Goal: Task Accomplishment & Management: Manage account settings

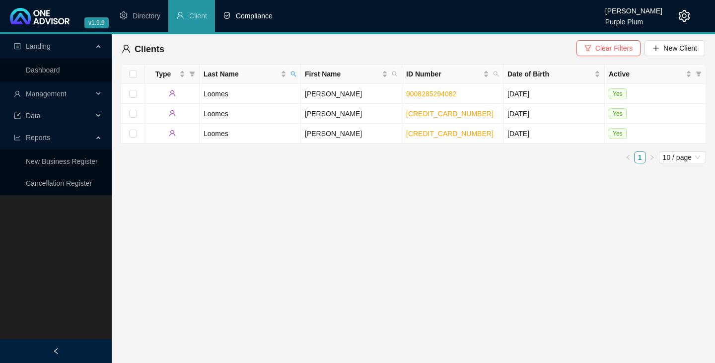
click at [244, 13] on span "Compliance" at bounding box center [254, 16] width 37 height 8
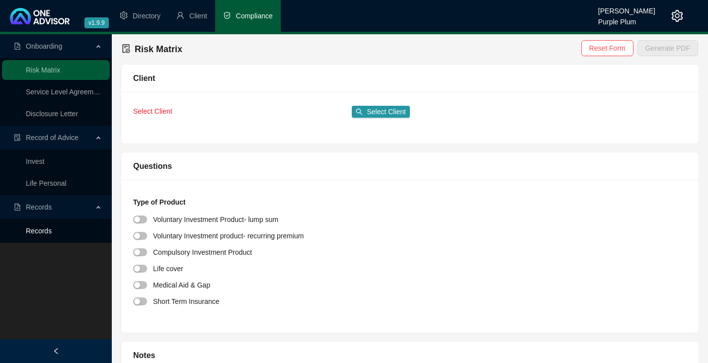
click at [35, 231] on link "Records" at bounding box center [39, 231] width 26 height 8
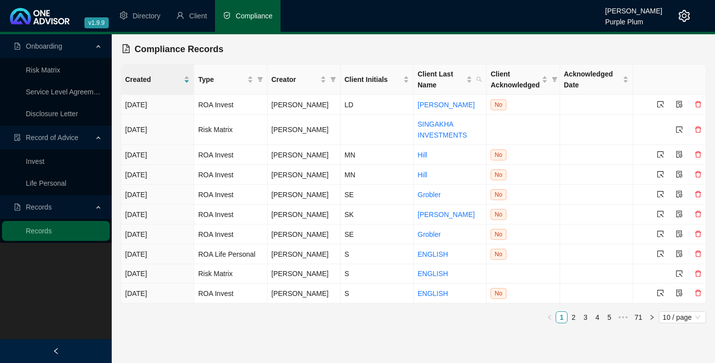
click at [56, 138] on span "Record of Advice" at bounding box center [52, 138] width 53 height 8
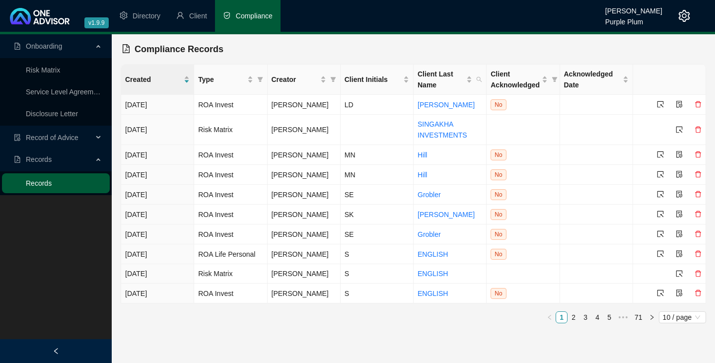
click at [43, 182] on link "Records" at bounding box center [39, 183] width 26 height 8
click at [405, 81] on div "Client Initials" at bounding box center [377, 79] width 65 height 11
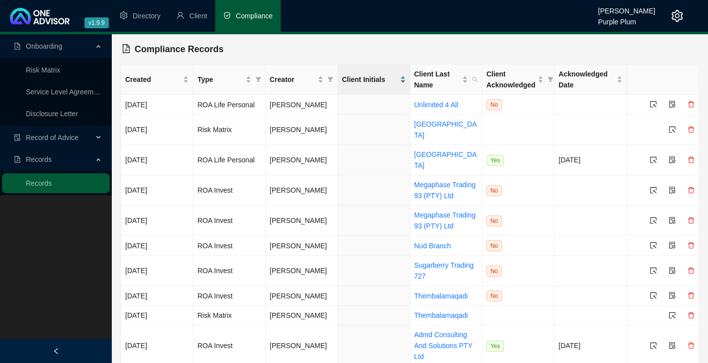
click at [403, 77] on div "Client Initials" at bounding box center [374, 79] width 64 height 11
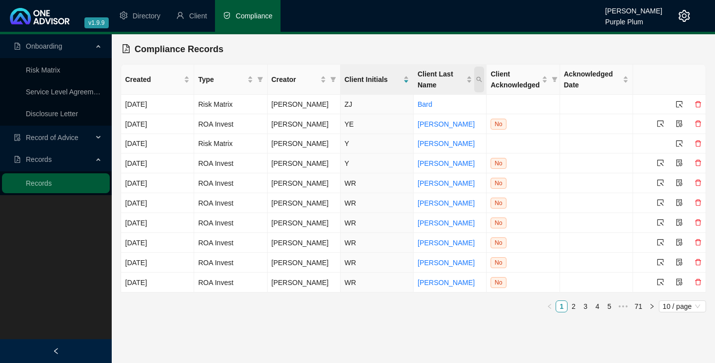
click at [476, 78] on icon "search" at bounding box center [479, 80] width 6 height 6
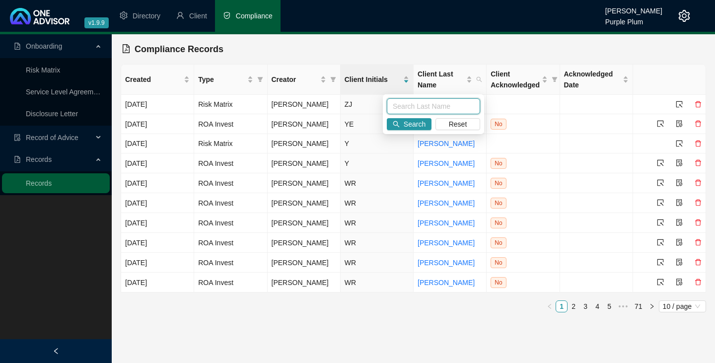
click at [397, 105] on input "text" at bounding box center [433, 106] width 93 height 16
type input "loomes"
click at [415, 122] on span "Search" at bounding box center [415, 124] width 22 height 11
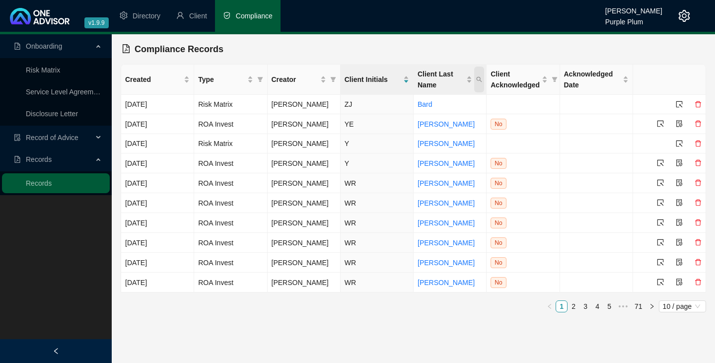
click at [478, 77] on icon "search" at bounding box center [479, 80] width 6 height 6
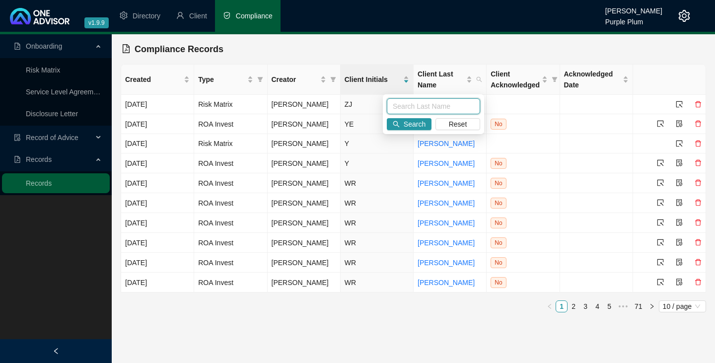
click at [395, 103] on input "text" at bounding box center [433, 106] width 93 height 16
type input "loomes"
click at [411, 123] on span "Search" at bounding box center [415, 124] width 22 height 11
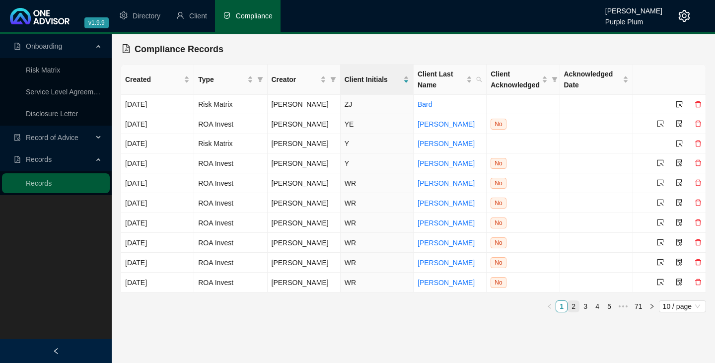
click at [574, 303] on link "2" at bounding box center [573, 306] width 11 height 11
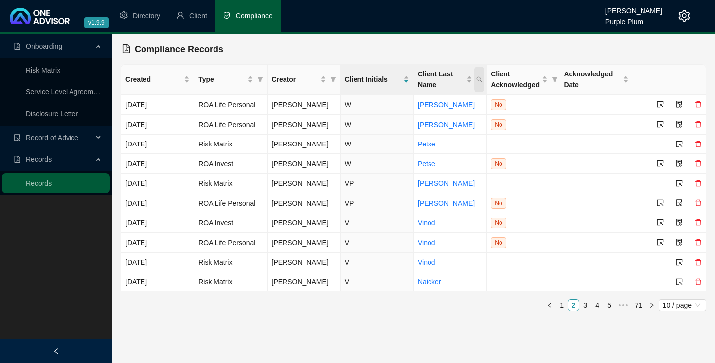
click at [478, 79] on icon "search" at bounding box center [479, 80] width 6 height 6
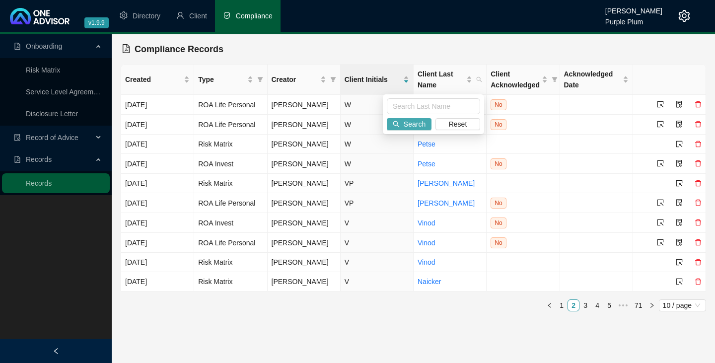
click at [406, 122] on span "Search" at bounding box center [415, 124] width 22 height 11
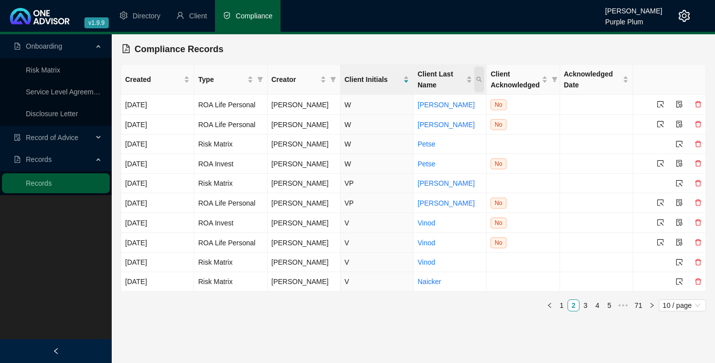
click at [480, 79] on icon "search" at bounding box center [479, 80] width 6 height 6
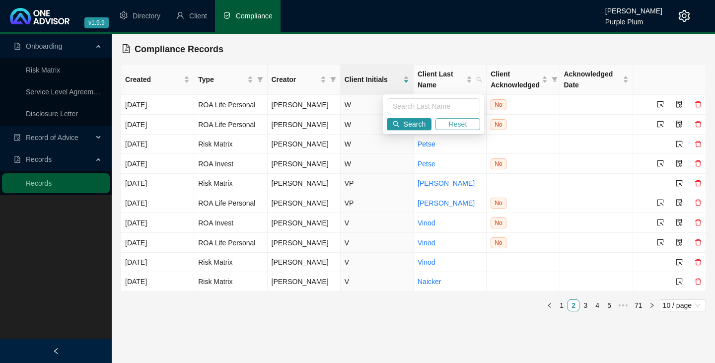
click at [463, 124] on span "Reset" at bounding box center [458, 124] width 18 height 11
click at [394, 106] on input "text" at bounding box center [433, 106] width 93 height 16
type input "Loomes"
click at [395, 123] on icon "search" at bounding box center [397, 124] width 6 height 6
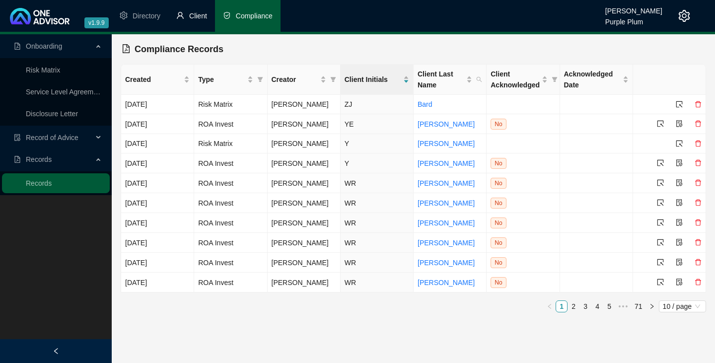
click at [198, 15] on span "Client" at bounding box center [198, 16] width 18 height 8
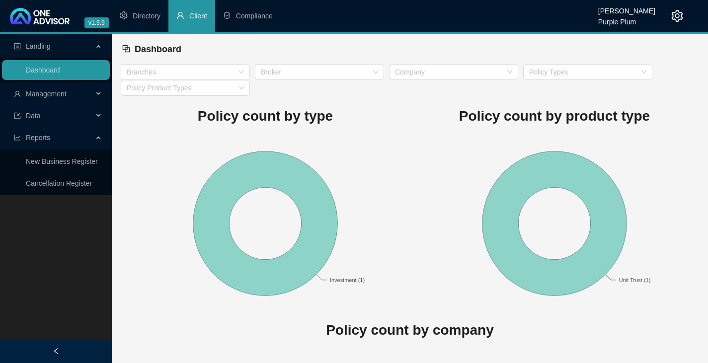
click at [42, 138] on span "Reports" at bounding box center [38, 138] width 24 height 8
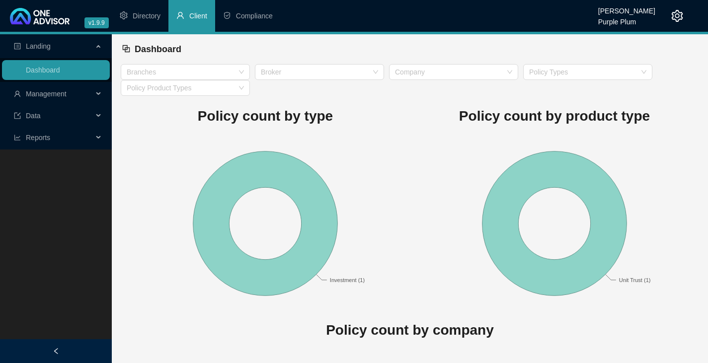
click at [40, 168] on div "Landing Dashboard Management Data Reports New Business Register Cancellation Re…" at bounding box center [56, 215] width 112 height 363
click at [240, 14] on span "Compliance" at bounding box center [254, 16] width 37 height 8
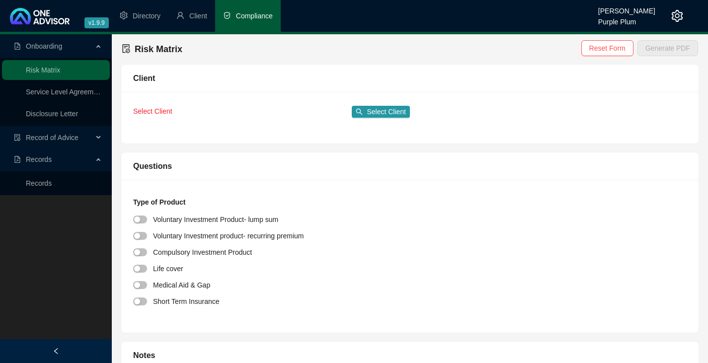
click at [99, 138] on icon at bounding box center [99, 138] width 5 height 0
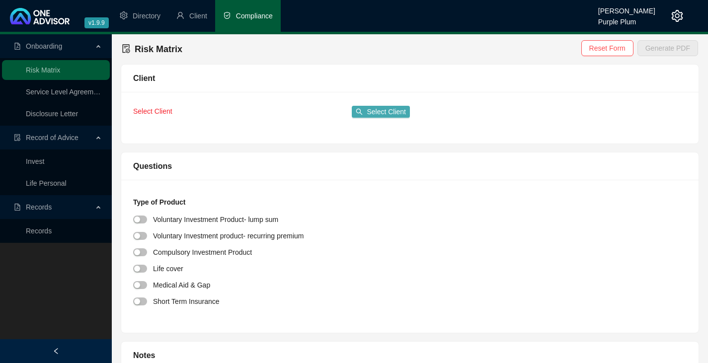
click at [379, 109] on span "Select Client" at bounding box center [386, 111] width 39 height 11
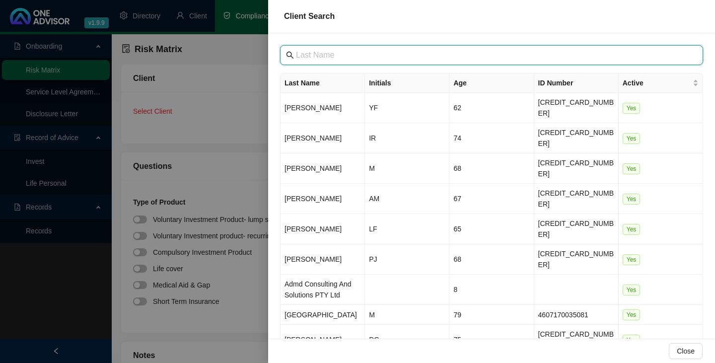
drag, startPoint x: 302, startPoint y: 56, endPoint x: 293, endPoint y: 50, distance: 11.0
click at [301, 56] on input "text" at bounding box center [493, 55] width 394 height 12
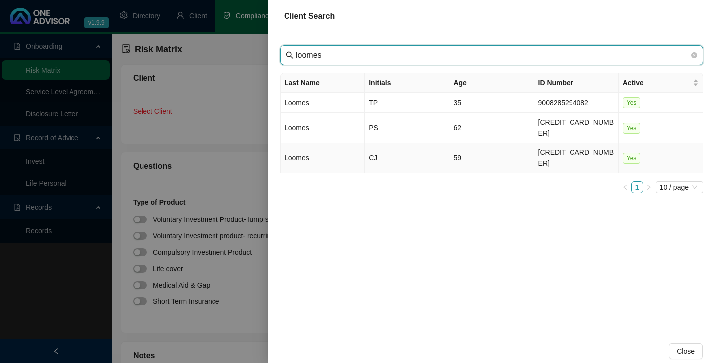
type input "loomes"
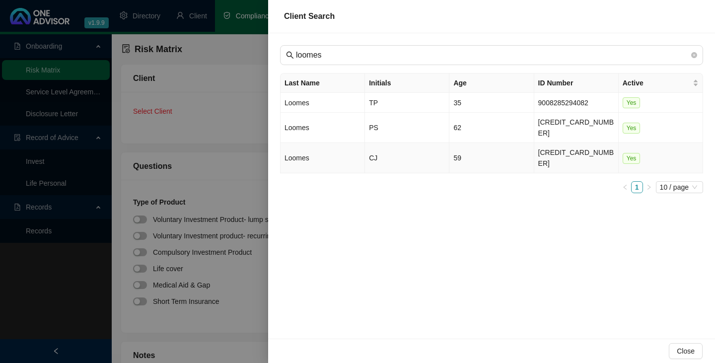
click at [373, 143] on td "CJ" at bounding box center [407, 158] width 84 height 30
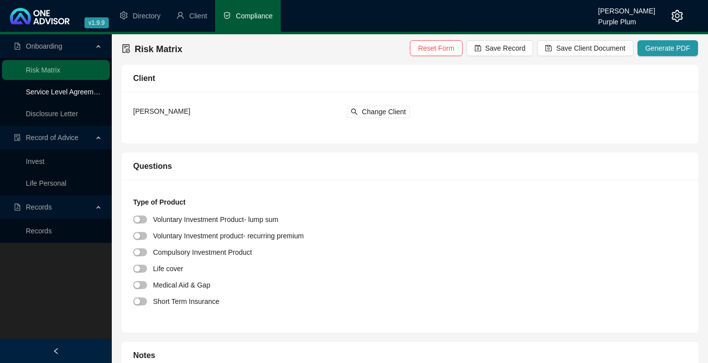
click at [51, 91] on link "Service Level Agreement" at bounding box center [65, 92] width 78 height 8
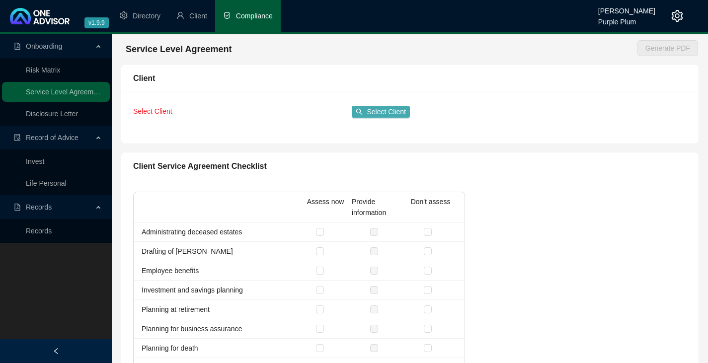
click at [373, 110] on span "Select Client" at bounding box center [386, 111] width 39 height 11
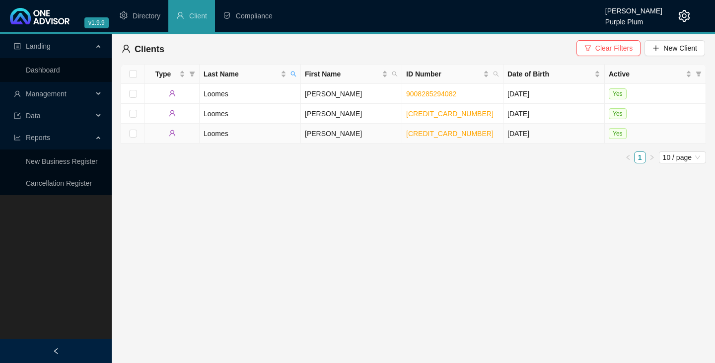
click at [215, 131] on td "Loomes" at bounding box center [250, 134] width 101 height 20
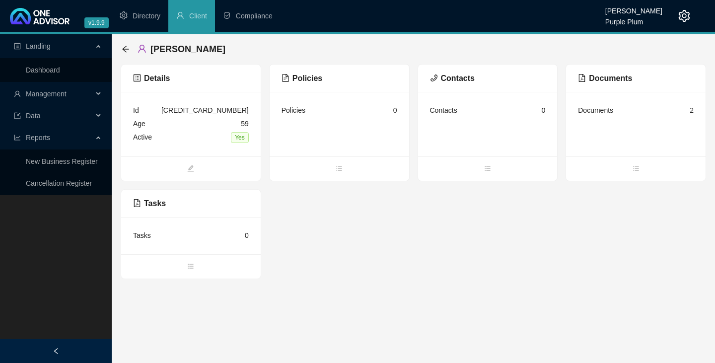
click at [597, 110] on div "Documents" at bounding box center [595, 110] width 35 height 11
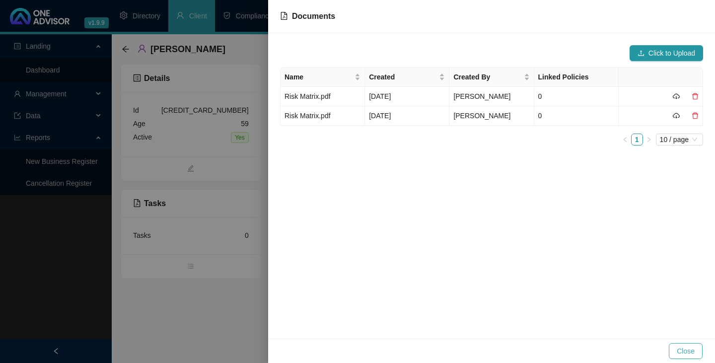
click at [687, 352] on span "Close" at bounding box center [686, 351] width 18 height 11
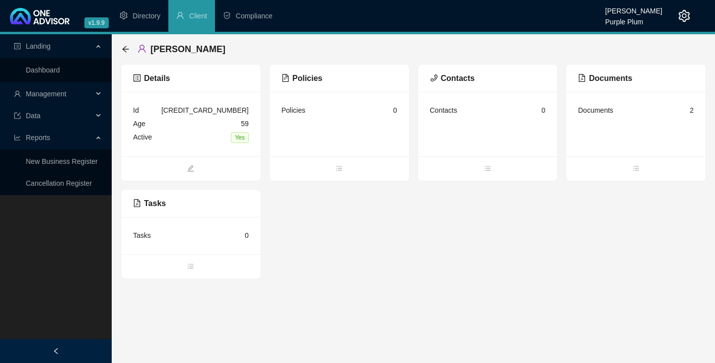
click at [37, 137] on span "Reports" at bounding box center [38, 138] width 24 height 8
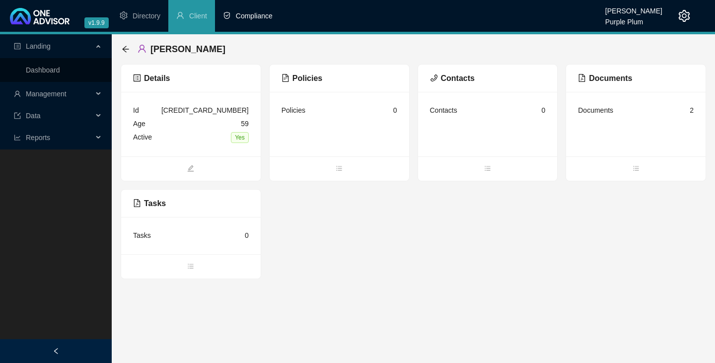
click at [258, 16] on span "Compliance" at bounding box center [254, 16] width 37 height 8
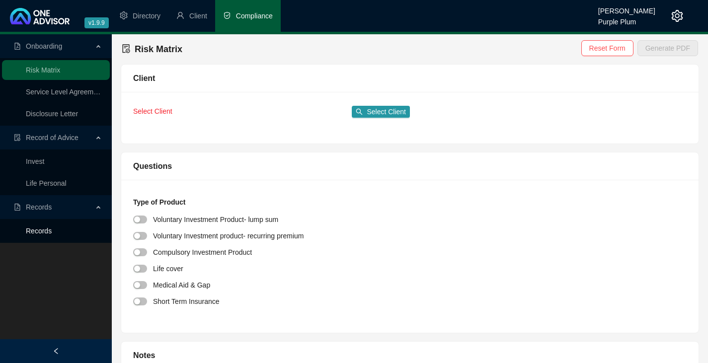
click at [39, 231] on link "Records" at bounding box center [39, 231] width 26 height 8
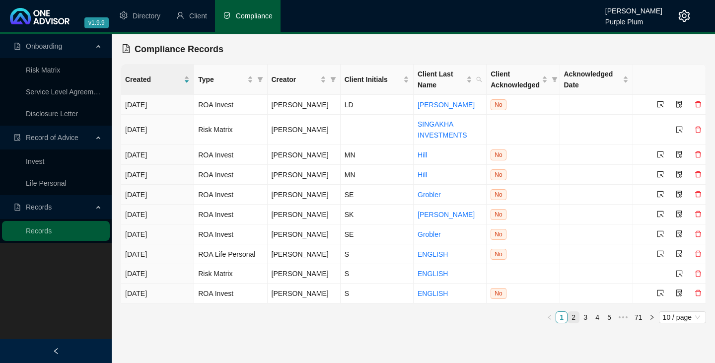
click at [574, 313] on link "2" at bounding box center [573, 317] width 11 height 11
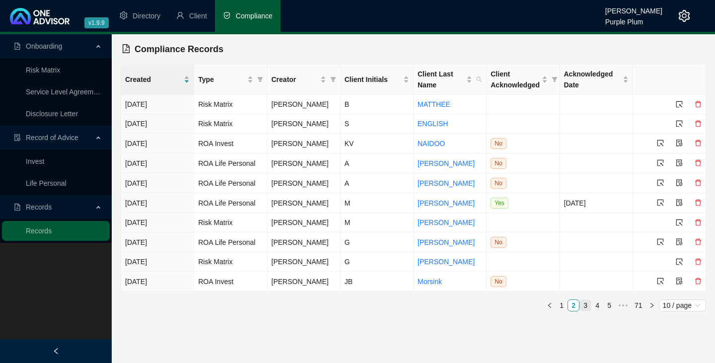
click at [585, 302] on link "3" at bounding box center [585, 305] width 11 height 11
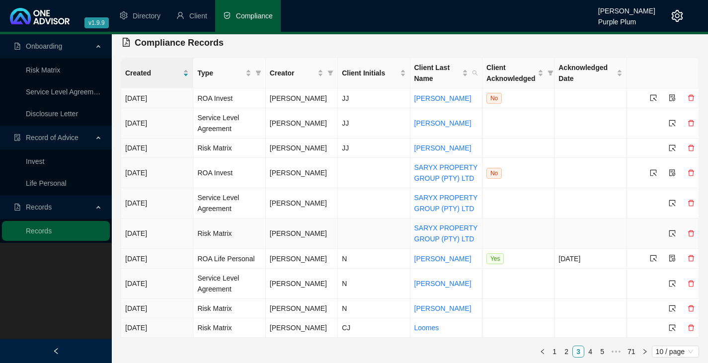
scroll to position [8, 0]
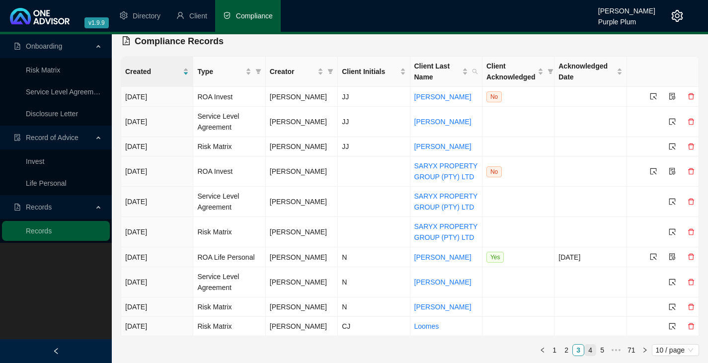
click at [590, 349] on link "4" at bounding box center [590, 350] width 11 height 11
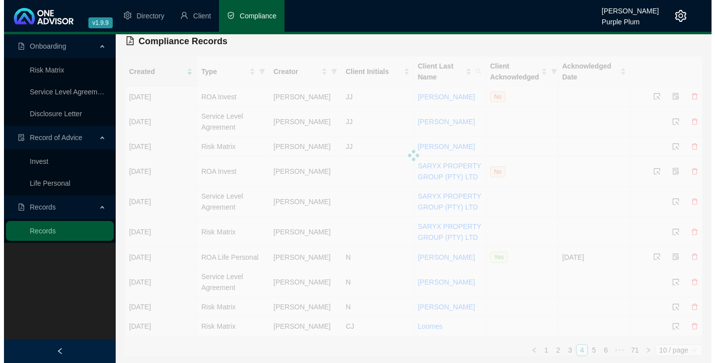
scroll to position [0, 0]
